Goal: Transaction & Acquisition: Purchase product/service

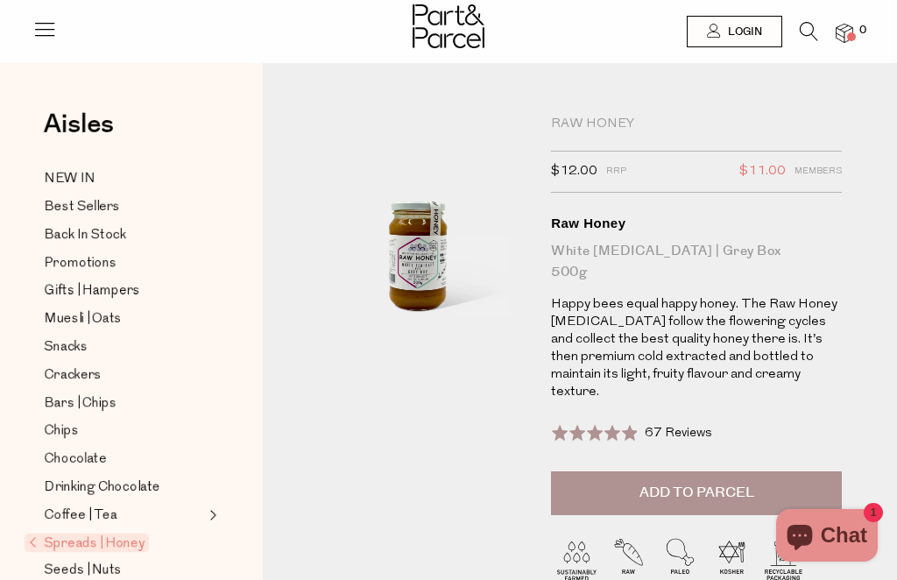
click at [414, 269] on img at bounding box center [417, 237] width 205 height 242
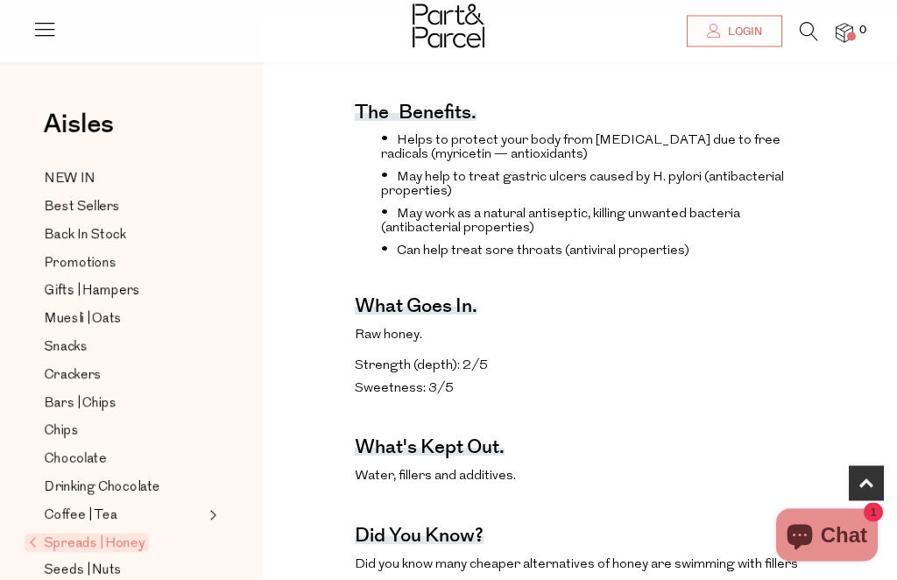
scroll to position [695, 0]
click at [826, 442] on div "The benefits. Helps to protect your body from [MEDICAL_DATA] due to free radica…" at bounding box center [580, 480] width 608 height 831
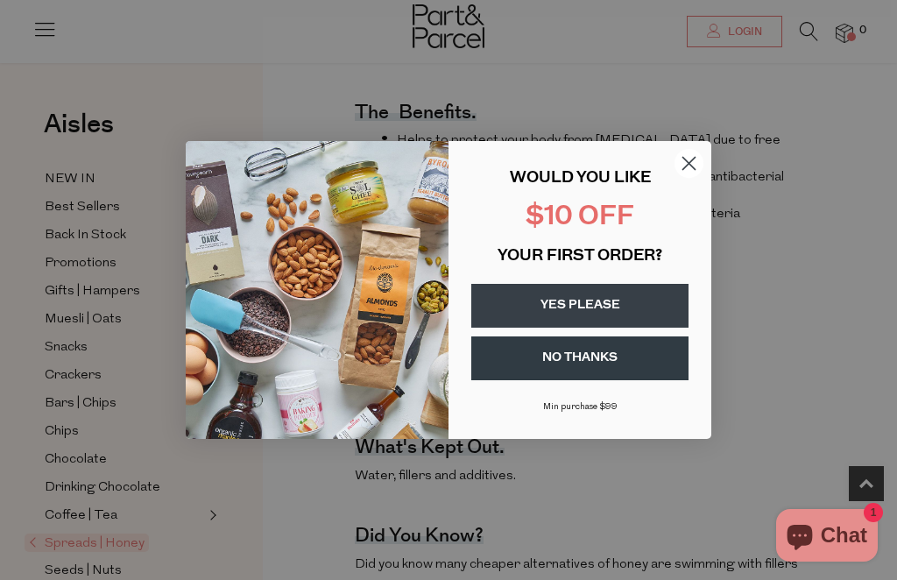
click at [691, 178] on circle "Close dialog" at bounding box center [689, 163] width 29 height 29
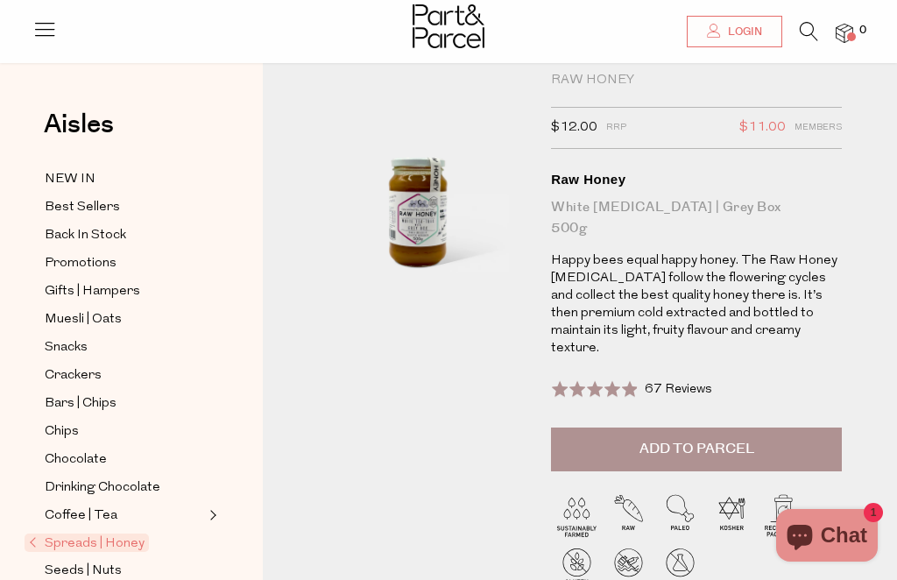
scroll to position [0, 0]
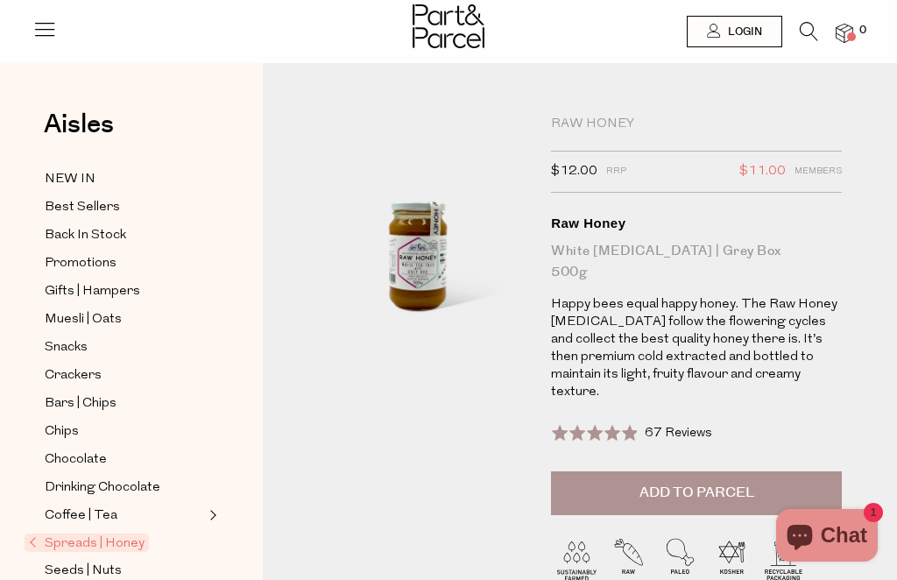
click at [417, 256] on img at bounding box center [417, 237] width 205 height 242
click at [446, 269] on img at bounding box center [417, 237] width 205 height 242
click at [445, 264] on img at bounding box center [417, 237] width 205 height 242
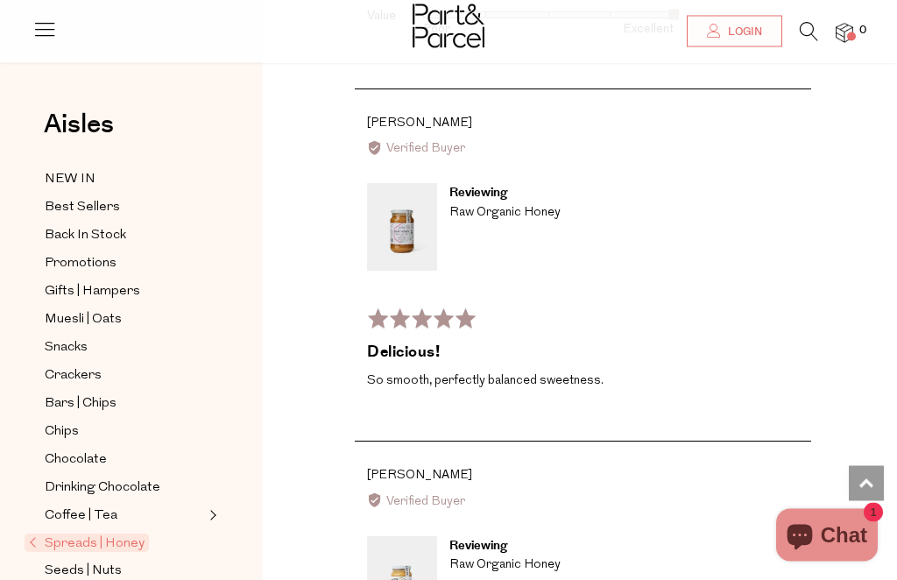
scroll to position [3017, 0]
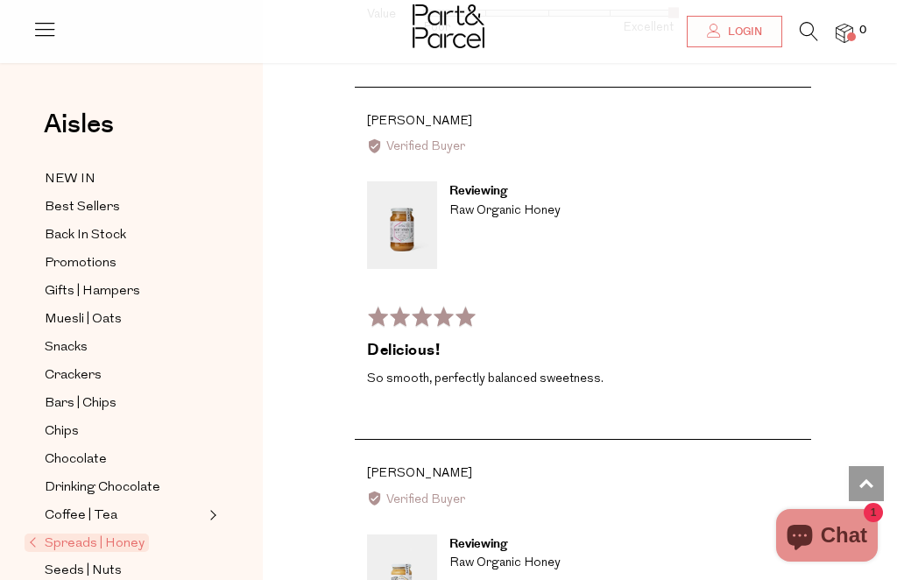
click at [417, 534] on img at bounding box center [402, 575] width 70 height 82
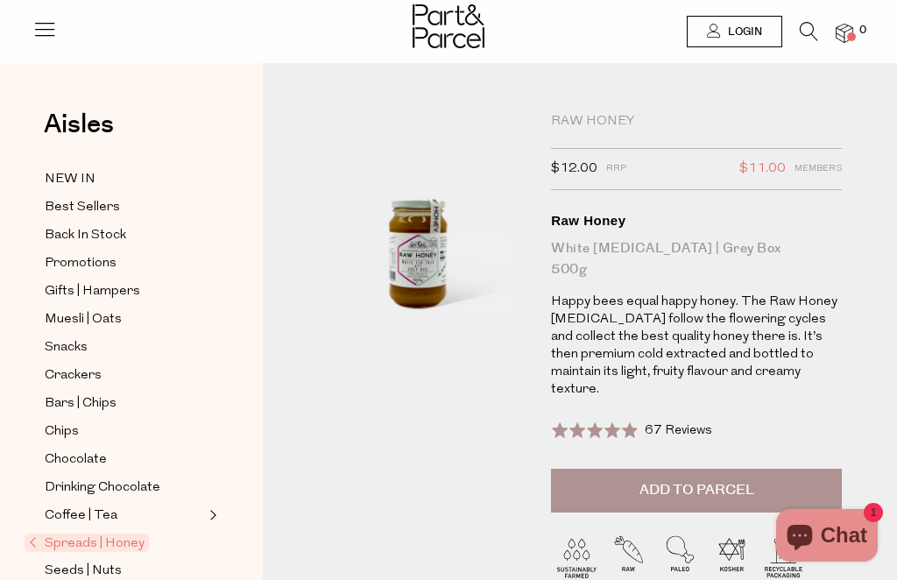
scroll to position [0, 0]
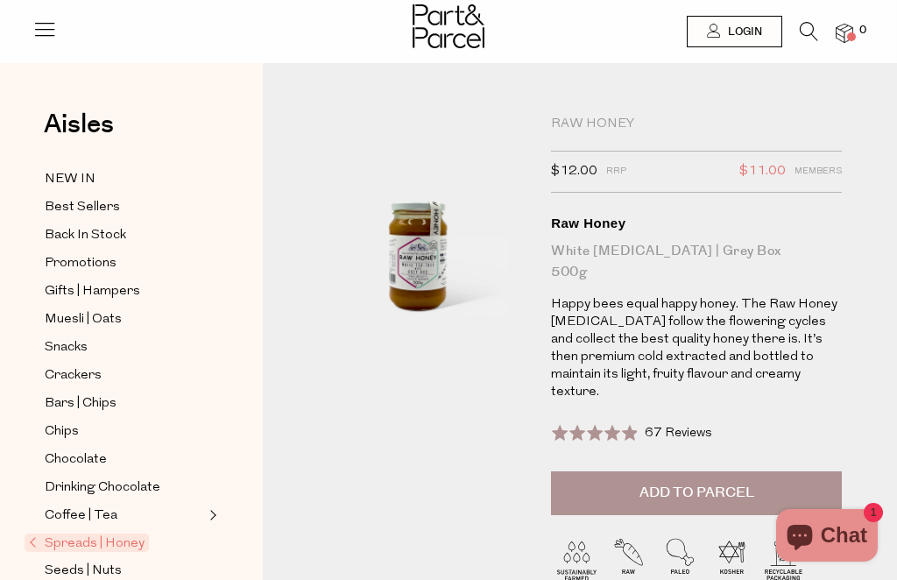
click at [846, 27] on img at bounding box center [845, 34] width 18 height 20
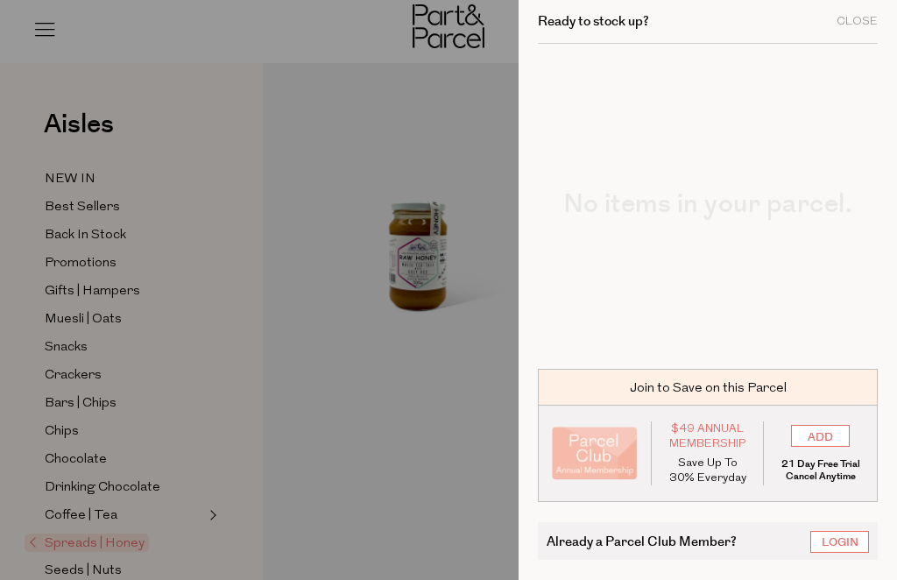
click at [858, 25] on div "Close" at bounding box center [857, 21] width 41 height 11
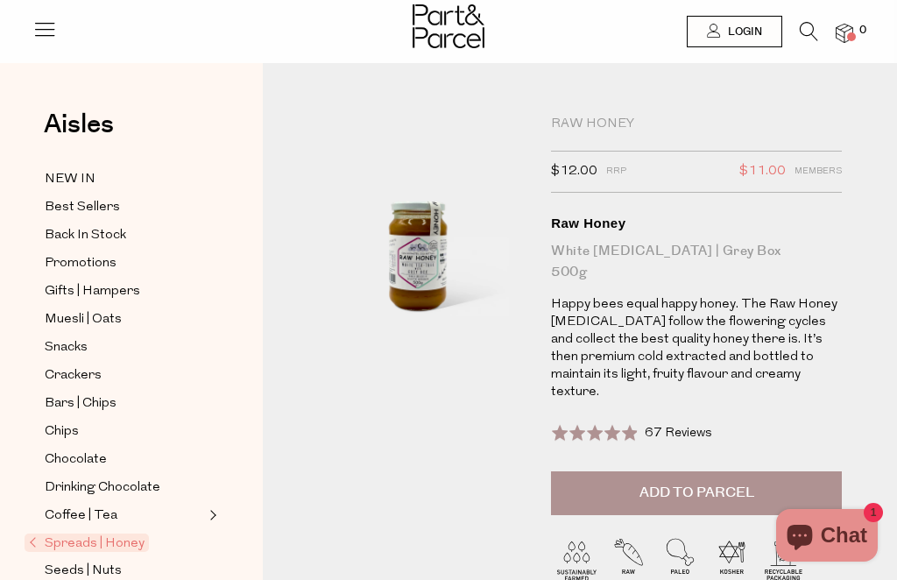
click at [821, 61] on header "Login 0" at bounding box center [448, 31] width 897 height 63
click at [801, 34] on icon at bounding box center [809, 31] width 18 height 19
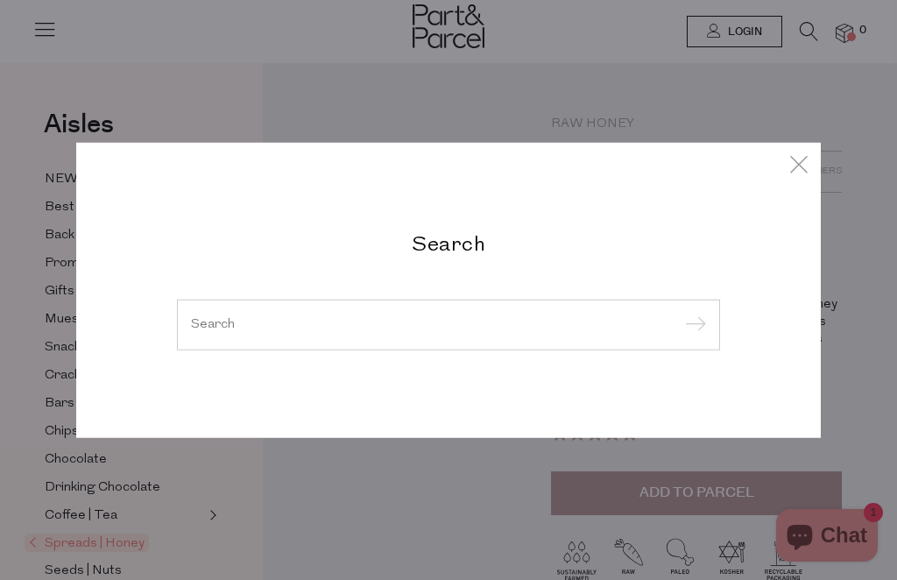
click at [503, 322] on input "search" at bounding box center [448, 324] width 515 height 13
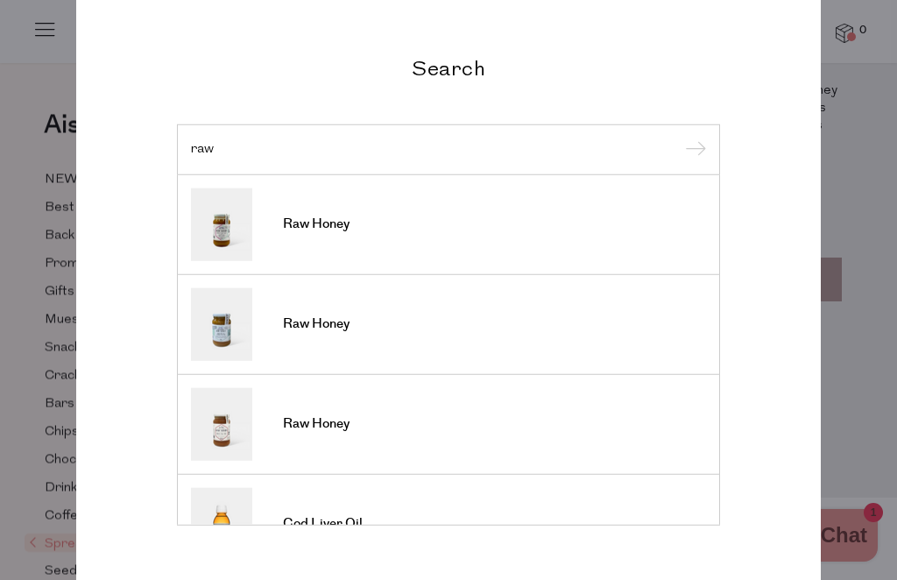
type input "raw"
click at [220, 242] on img at bounding box center [221, 223] width 61 height 73
